Goal: Find specific page/section

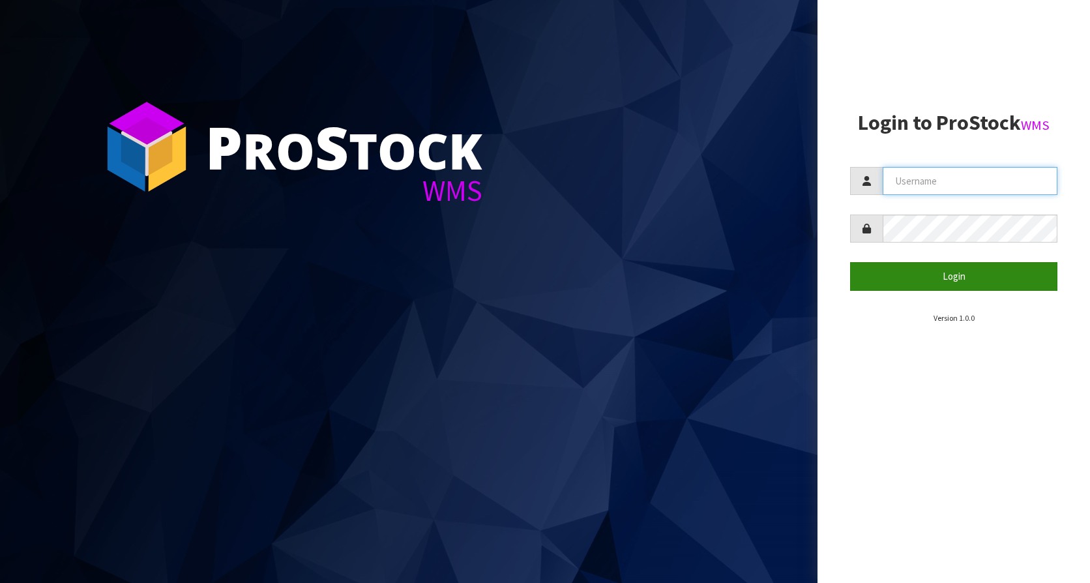
type input "KitchenAid"
click at [955, 264] on button "Login" at bounding box center [953, 276] width 207 height 28
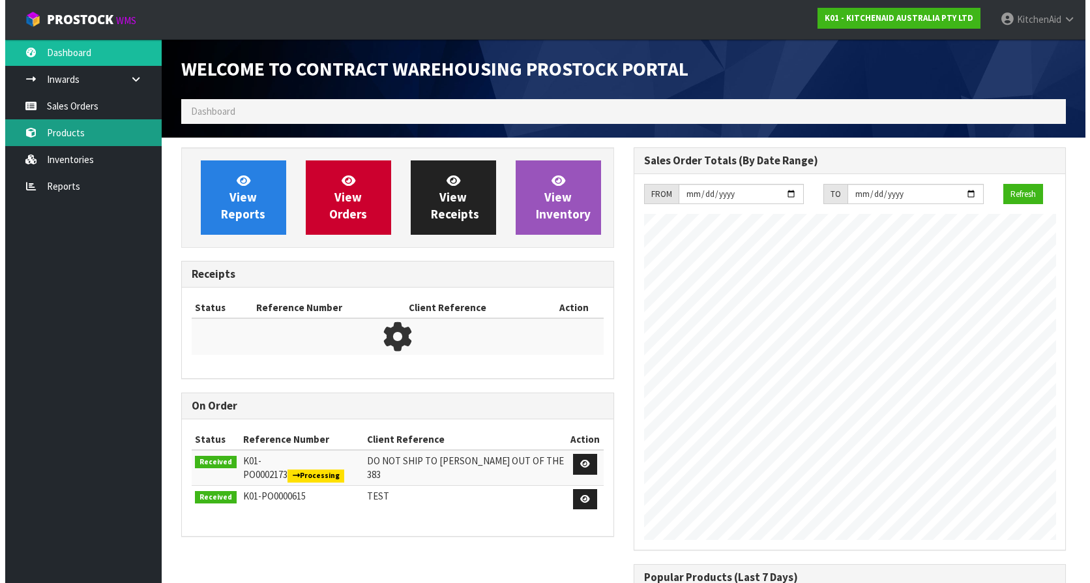
scroll to position [723, 452]
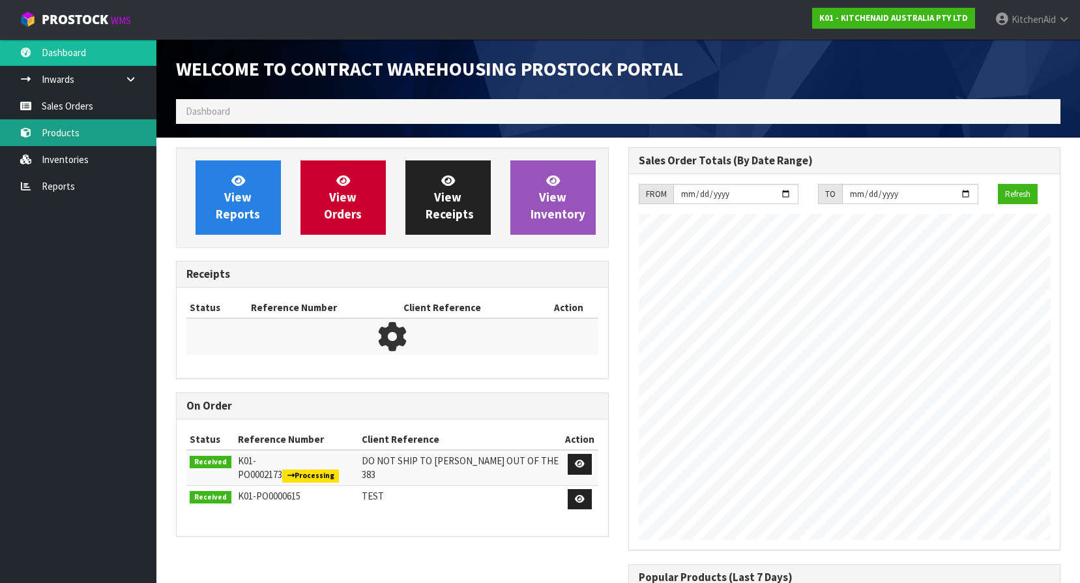
click at [65, 134] on link "Products" at bounding box center [78, 132] width 156 height 27
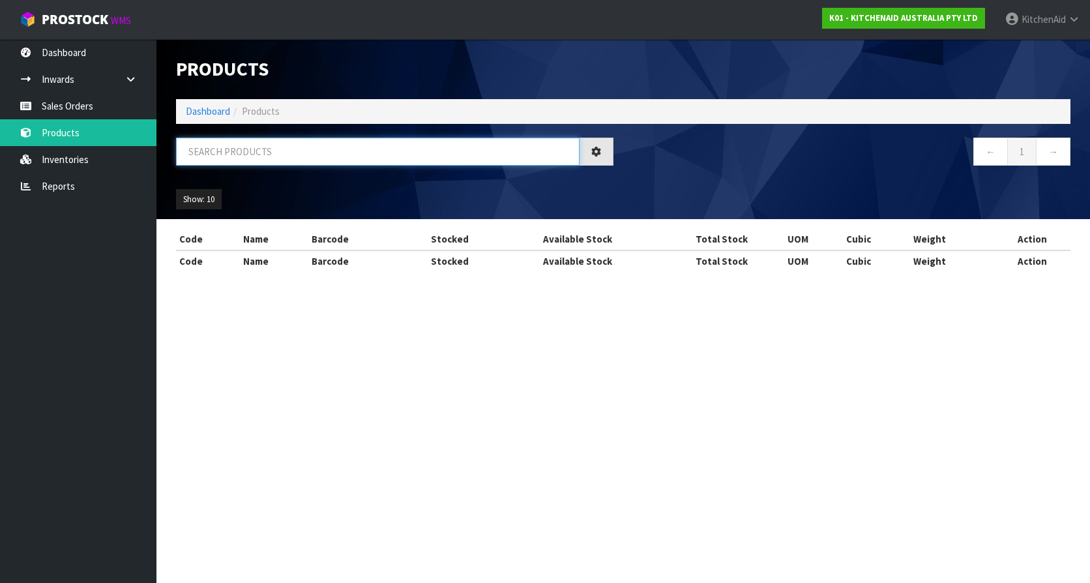
click at [297, 158] on input "text" at bounding box center [377, 152] width 403 height 28
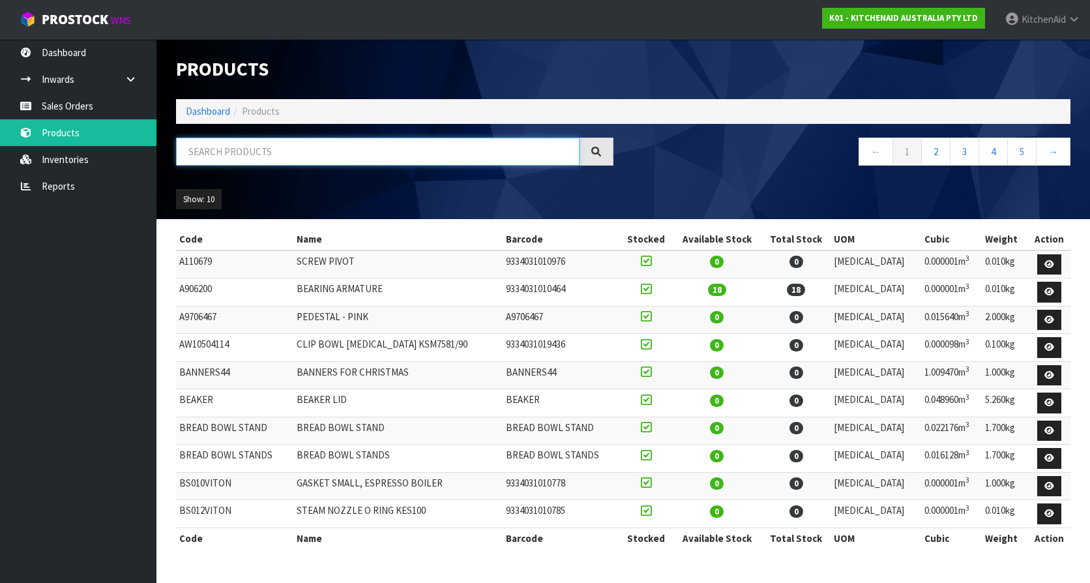
paste input "5KSM192XDABM"
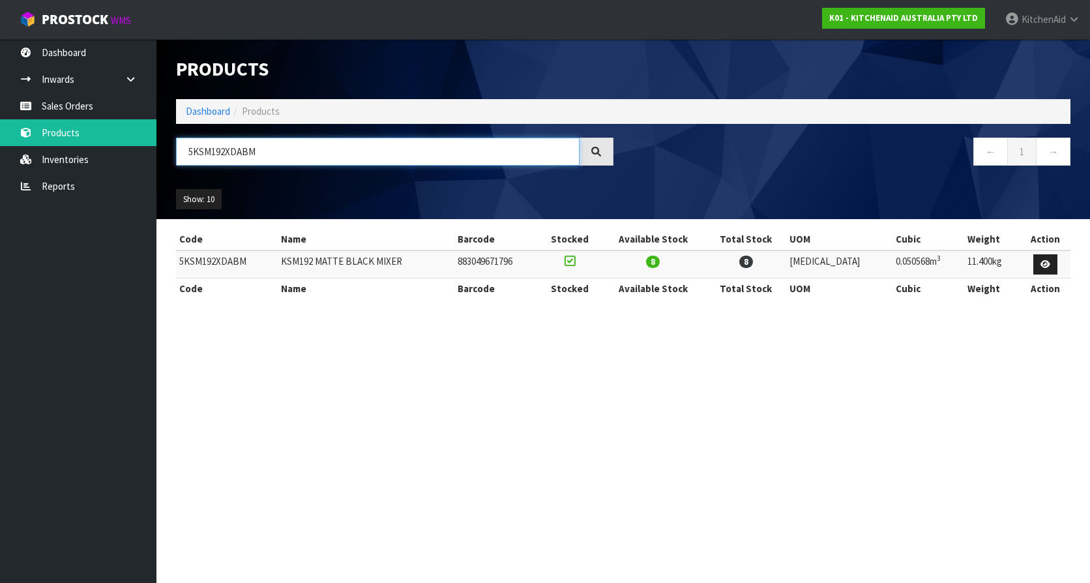
type input "5KSM192XDABM"
drag, startPoint x: 709, startPoint y: 265, endPoint x: 658, endPoint y: 261, distance: 51.0
click at [658, 261] on td "8" at bounding box center [652, 264] width 104 height 28
drag, startPoint x: 658, startPoint y: 261, endPoint x: 647, endPoint y: 413, distance: 151.6
click at [647, 413] on section "Products Import Products Drop file here to import csv template Dashboard Produc…" at bounding box center [545, 291] width 1090 height 583
